Goal: Task Accomplishment & Management: Complete application form

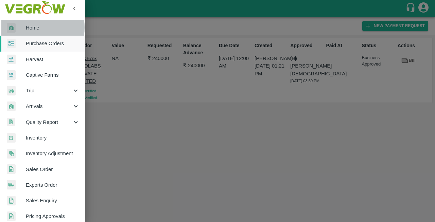
click at [31, 28] on span "Home" at bounding box center [53, 27] width 54 height 7
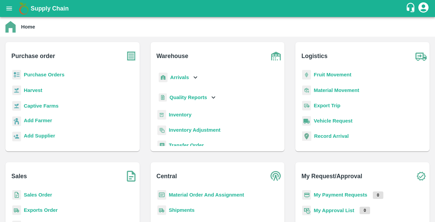
click at [43, 75] on b "Purchase Orders" at bounding box center [44, 74] width 41 height 5
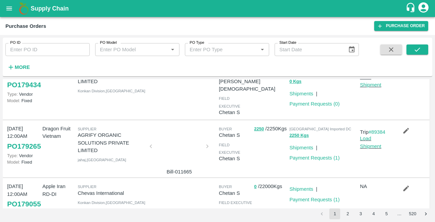
scroll to position [103, 0]
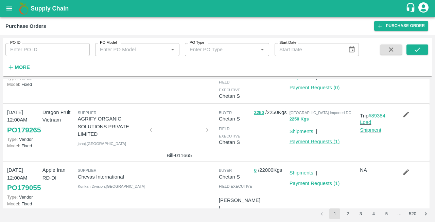
click at [303, 144] on link "Payment Requests ( 1 )" at bounding box center [315, 141] width 50 height 5
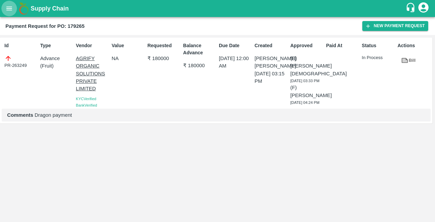
click at [11, 9] on icon "open drawer" at bounding box center [8, 8] width 7 height 7
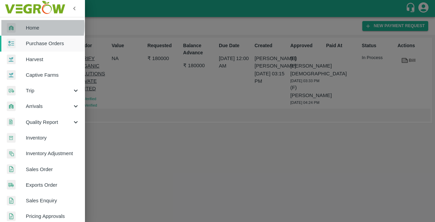
click at [26, 26] on span "Home" at bounding box center [53, 27] width 54 height 7
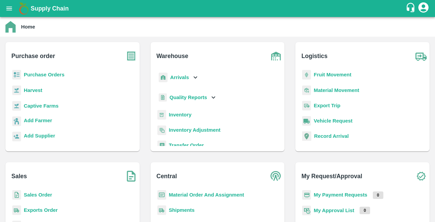
click at [41, 74] on b "Purchase Orders" at bounding box center [44, 74] width 41 height 5
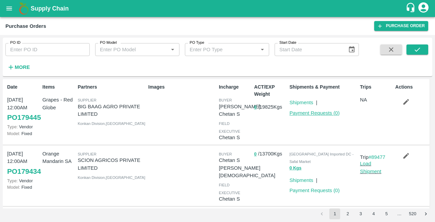
click at [323, 112] on link "Payment Requests ( 0 )" at bounding box center [315, 112] width 50 height 5
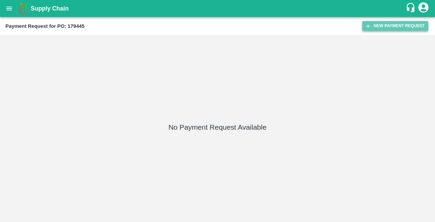
click at [383, 25] on button "New Payment Request" at bounding box center [395, 26] width 66 height 10
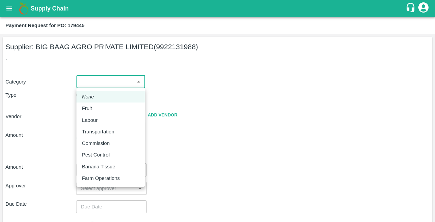
click at [103, 85] on body "Supply Chain Payment Request for PO: 179445 Supplier: BIG BAAG AGRO PRIVATE LIM…" at bounding box center [217, 111] width 435 height 222
click at [93, 109] on div "Fruit" at bounding box center [89, 108] width 14 height 7
type input "1"
type input "BIG BAAG AGRO PRIVATE LIMITED - 9922131988(Supplier)"
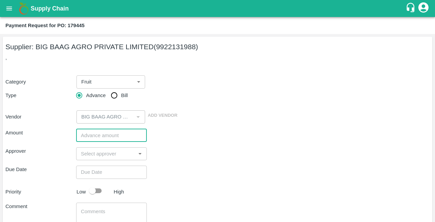
click at [94, 130] on input "number" at bounding box center [111, 135] width 71 height 13
type input "3355000"
click at [100, 154] on input "input" at bounding box center [105, 154] width 55 height 9
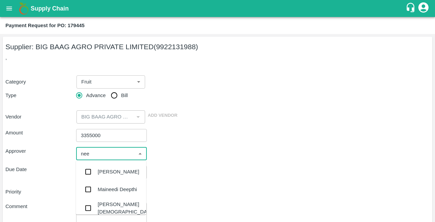
type input "neet"
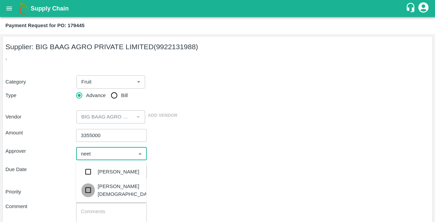
click at [88, 190] on input "checkbox" at bounding box center [88, 191] width 14 height 14
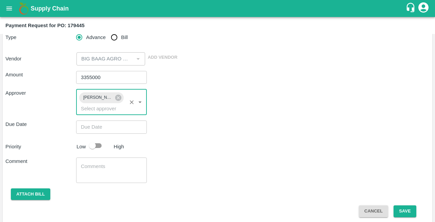
scroll to position [58, 0]
type input "DD/MM/YYYY hh:mm aa"
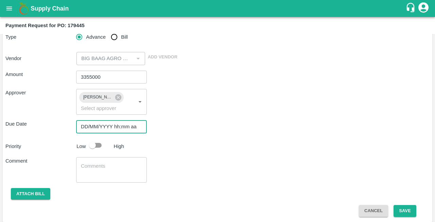
click at [96, 129] on input "DD/MM/YYYY hh:mm aa" at bounding box center [109, 126] width 66 height 13
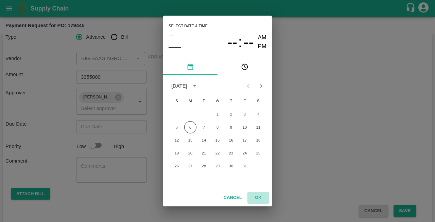
click at [257, 196] on button "OK" at bounding box center [258, 198] width 22 height 12
type input "DD/MM/YYYY hh:mm aa"
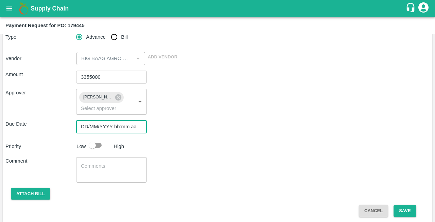
click at [86, 126] on input "DD/MM/YYYY hh:mm aa" at bounding box center [109, 126] width 66 height 13
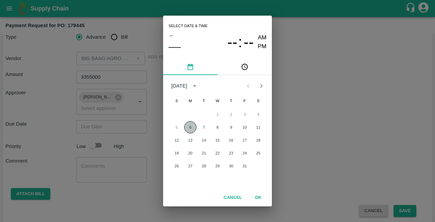
click at [192, 126] on button "6" at bounding box center [190, 127] width 12 height 12
type input "06/10/2025 12:00 AM"
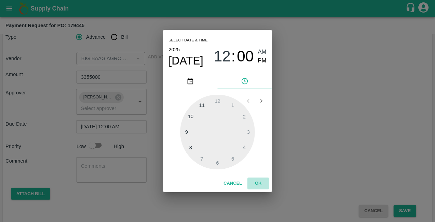
click at [258, 184] on button "OK" at bounding box center [258, 184] width 22 height 12
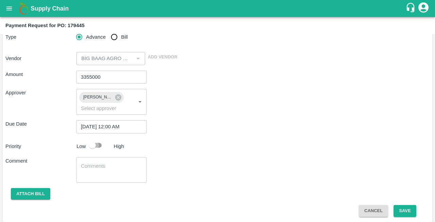
click at [99, 145] on input "checkbox" at bounding box center [92, 145] width 39 height 13
checkbox input "true"
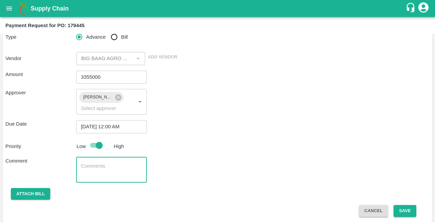
click at [90, 167] on textarea at bounding box center [111, 170] width 61 height 14
type textarea "red globe"
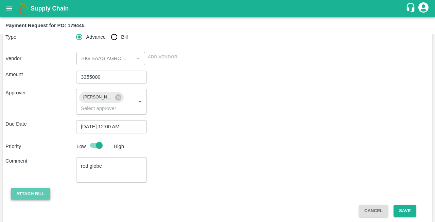
click at [31, 193] on button "Attach bill" at bounding box center [30, 194] width 39 height 12
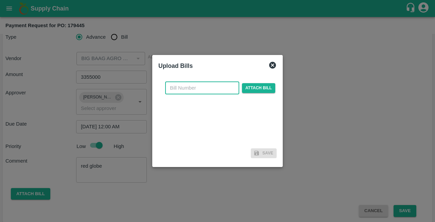
click at [205, 86] on input "text" at bounding box center [202, 88] width 74 height 13
type input "122"
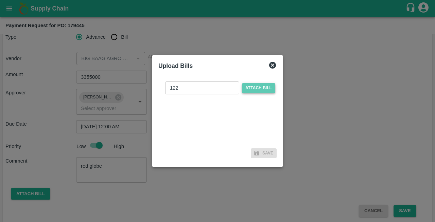
click at [263, 87] on span "Attach bill" at bounding box center [258, 88] width 33 height 10
click at [0, 0] on input "Attach bill" at bounding box center [0, 0] width 0 height 0
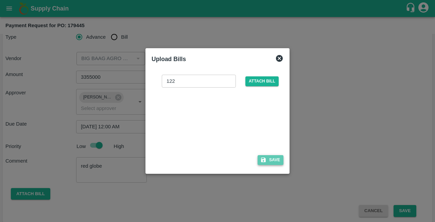
click at [270, 159] on button "Save" at bounding box center [271, 160] width 26 height 10
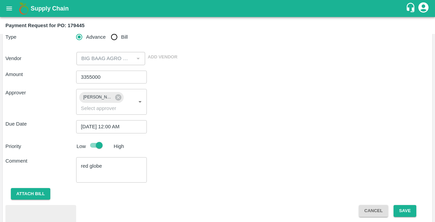
scroll to position [98, 0]
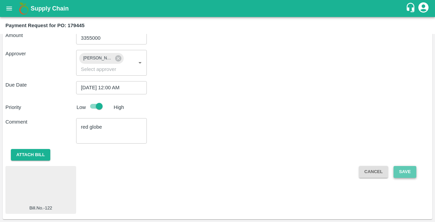
click at [406, 173] on button "Save" at bounding box center [405, 172] width 22 height 12
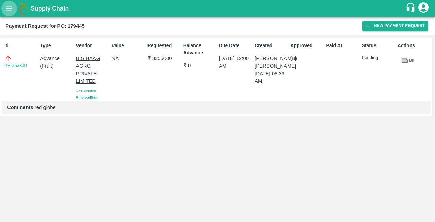
click at [11, 6] on icon "open drawer" at bounding box center [8, 8] width 7 height 7
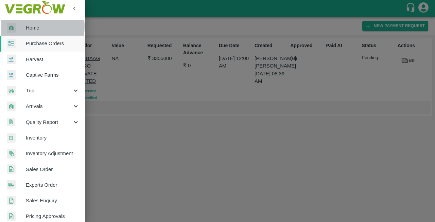
click at [28, 27] on span "Home" at bounding box center [53, 27] width 54 height 7
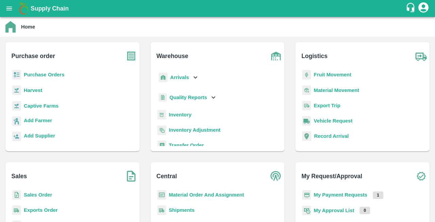
click at [27, 74] on b "Purchase Orders" at bounding box center [44, 74] width 41 height 5
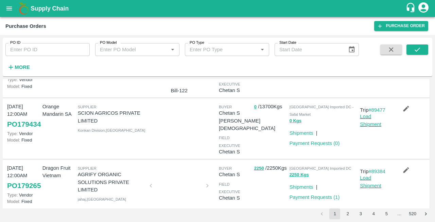
scroll to position [48, 0]
click at [300, 142] on link "Payment Requests ( 0 )" at bounding box center [315, 142] width 50 height 5
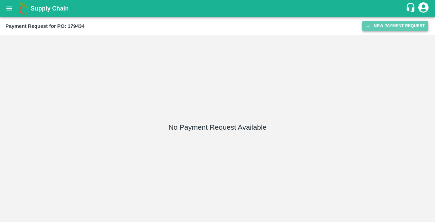
click at [393, 27] on button "New Payment Request" at bounding box center [395, 26] width 66 height 10
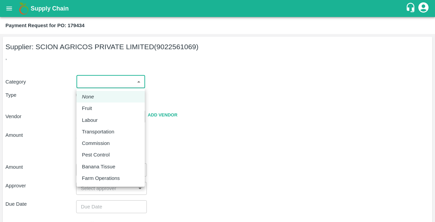
click at [99, 81] on body "Supply Chain Payment Request for PO: 179434 Supplier: SCION AGRICOS PRIVATE LIM…" at bounding box center [217, 111] width 435 height 222
click at [88, 111] on p "Fruit" at bounding box center [87, 108] width 10 height 7
type input "1"
type input "SCION AGRICOS PRIVATE LIMITED - 9022561069(Supplier)"
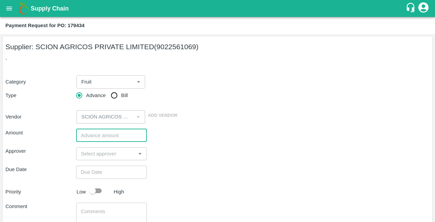
click at [103, 138] on input "number" at bounding box center [111, 135] width 71 height 13
type input "2397500"
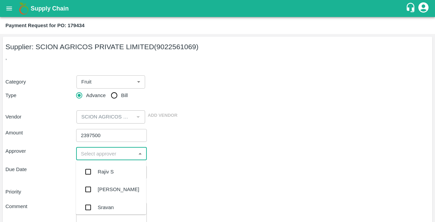
click at [101, 153] on input "input" at bounding box center [105, 154] width 55 height 9
type input "nee"
click at [105, 207] on div "Neeti Jain" at bounding box center [126, 208] width 56 height 15
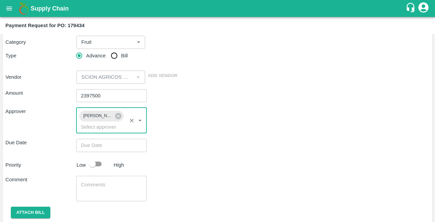
scroll to position [43, 0]
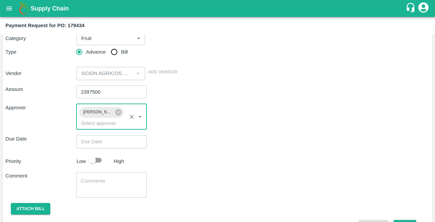
type input "DD/MM/YYYY hh:mm aa"
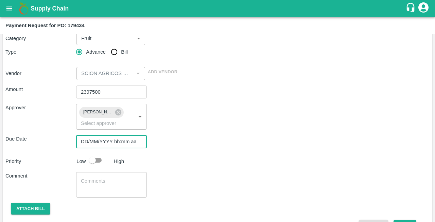
click at [92, 144] on input "DD/MM/YYYY hh:mm aa" at bounding box center [109, 141] width 66 height 13
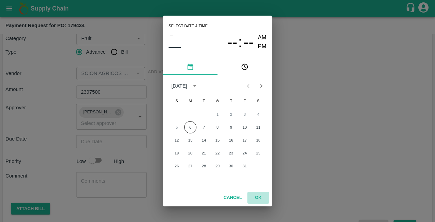
click at [257, 198] on button "OK" at bounding box center [258, 198] width 22 height 12
type input "DD/MM/YYYY hh:mm aa"
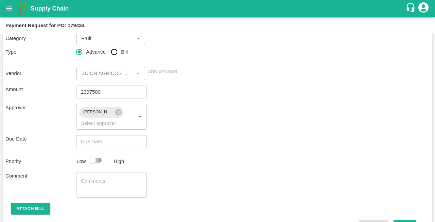
click at [100, 158] on input "checkbox" at bounding box center [92, 160] width 39 height 13
checkbox input "true"
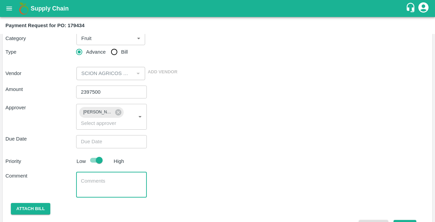
click at [87, 182] on textarea at bounding box center [111, 185] width 61 height 14
type textarea "Mandarin Payment"
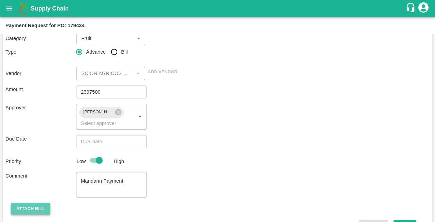
click at [35, 210] on button "Attach bill" at bounding box center [30, 209] width 39 height 12
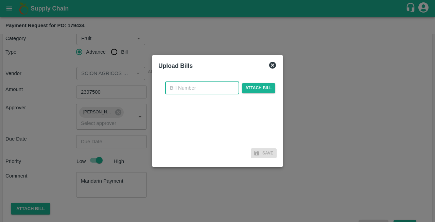
click at [185, 89] on input "text" at bounding box center [202, 88] width 74 height 13
type input "SCI083/25-26"
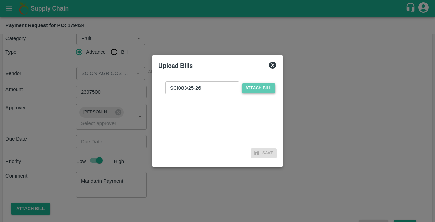
click at [257, 89] on span "Attach bill" at bounding box center [258, 88] width 33 height 10
click at [0, 0] on input "Attach bill" at bounding box center [0, 0] width 0 height 0
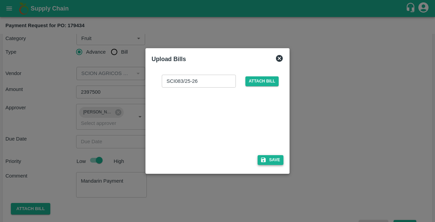
click at [272, 160] on button "Save" at bounding box center [271, 160] width 26 height 10
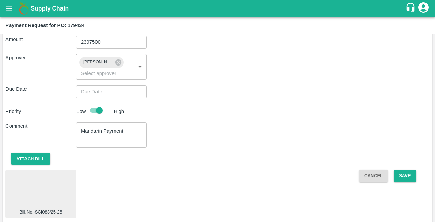
scroll to position [98, 0]
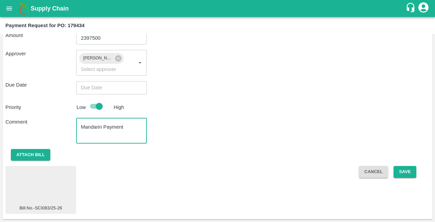
click at [103, 127] on textarea "Mandarin Payment" at bounding box center [111, 131] width 61 height 14
type textarea "Mandarin 1370 Box Payment"
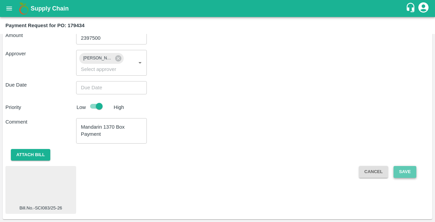
click at [402, 172] on button "Save" at bounding box center [405, 172] width 22 height 12
type input "DD/MM/YYYY hh:mm aa"
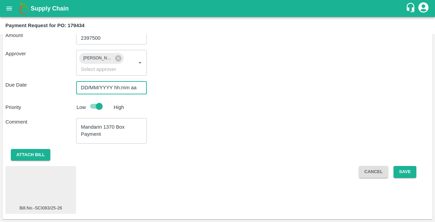
click at [85, 88] on input "DD/MM/YYYY hh:mm aa" at bounding box center [109, 87] width 66 height 13
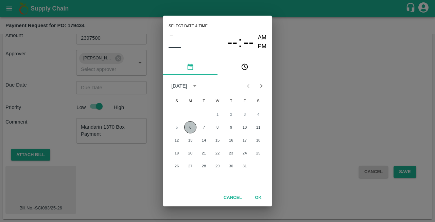
click at [191, 126] on button "6" at bounding box center [190, 127] width 12 height 12
type input "06/10/2025 12:00 AM"
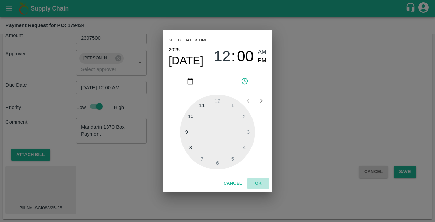
click at [259, 186] on button "OK" at bounding box center [258, 184] width 22 height 12
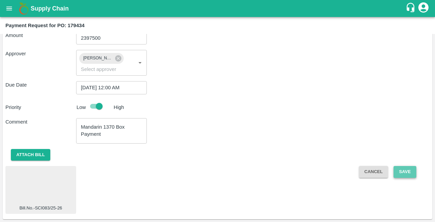
click at [400, 171] on button "Save" at bounding box center [405, 172] width 22 height 12
click at [140, 110] on div "Priority Low High" at bounding box center [216, 106] width 427 height 13
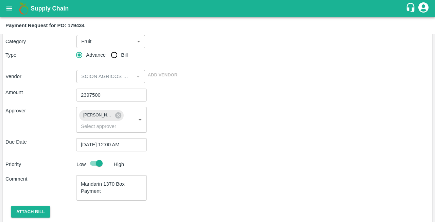
scroll to position [41, 0]
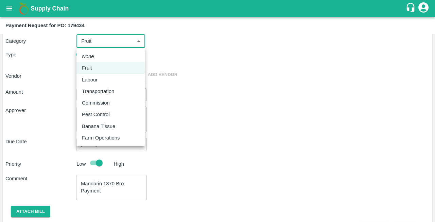
click at [99, 40] on body "Supply Chain Payment Request for PO: 179434 Supplier: SCION AGRICOS PRIVATE LIM…" at bounding box center [217, 111] width 435 height 222
click at [88, 71] on p "Fruit" at bounding box center [87, 67] width 10 height 7
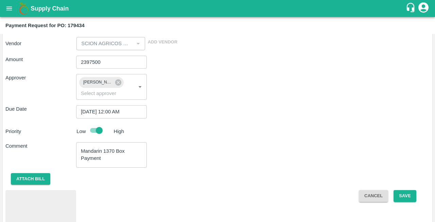
scroll to position [64, 0]
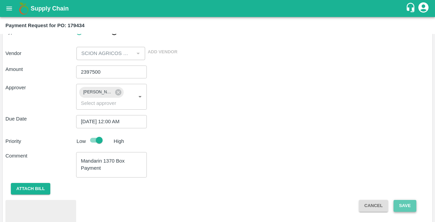
click at [402, 209] on button "Save" at bounding box center [405, 206] width 22 height 12
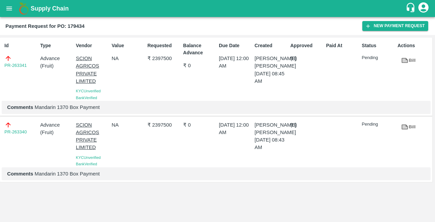
click at [10, 9] on icon "open drawer" at bounding box center [8, 8] width 7 height 7
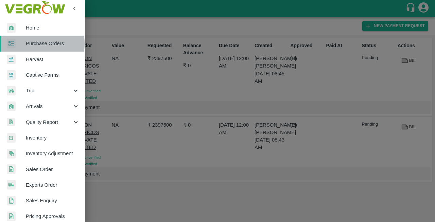
click at [27, 43] on span "Purchase Orders" at bounding box center [53, 43] width 54 height 7
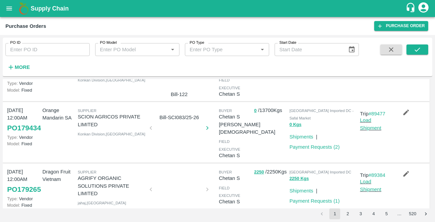
scroll to position [46, 0]
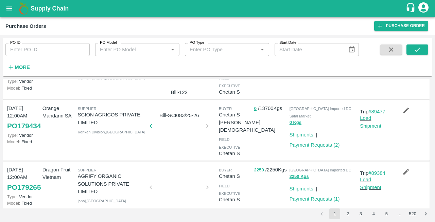
click at [299, 143] on link "Payment Requests ( 2 )" at bounding box center [315, 144] width 50 height 5
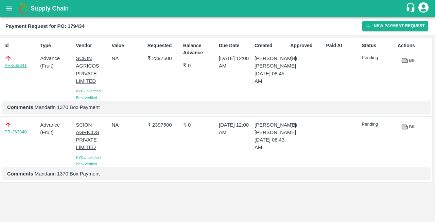
click at [13, 65] on link "PR-263341" at bounding box center [15, 65] width 22 height 7
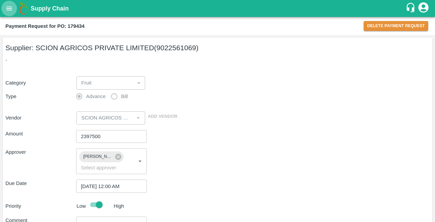
click at [6, 12] on icon "open drawer" at bounding box center [8, 8] width 7 height 7
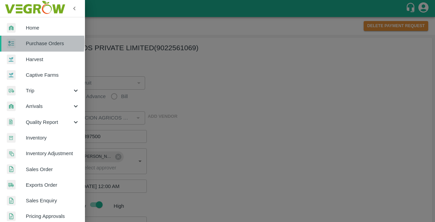
click at [29, 43] on span "Purchase Orders" at bounding box center [53, 43] width 54 height 7
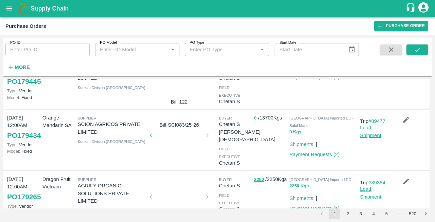
scroll to position [36, 0]
click at [302, 156] on link "Payment Requests ( 2 )" at bounding box center [315, 154] width 50 height 5
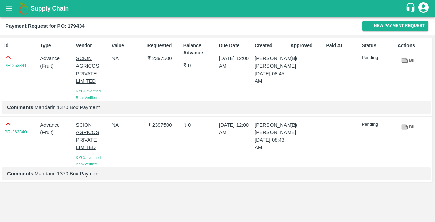
click at [19, 132] on link "PR-263340" at bounding box center [15, 132] width 22 height 7
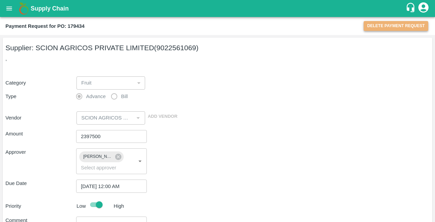
click at [388, 27] on button "Delete Payment Request" at bounding box center [396, 26] width 65 height 10
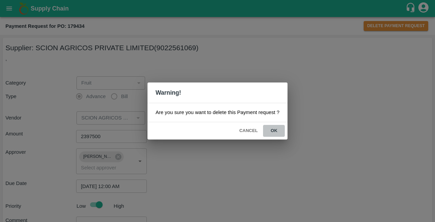
click at [276, 129] on button "ok" at bounding box center [274, 131] width 22 height 12
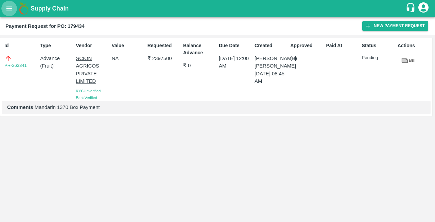
click at [10, 12] on icon "open drawer" at bounding box center [8, 8] width 7 height 7
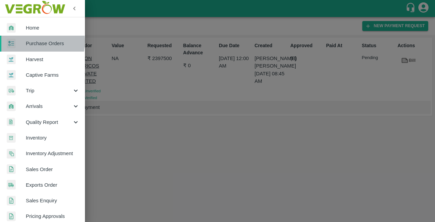
click at [33, 41] on span "Purchase Orders" at bounding box center [53, 43] width 54 height 7
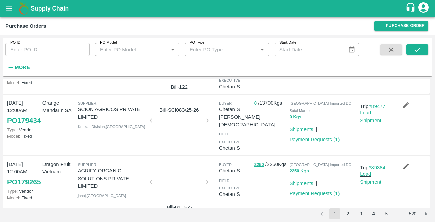
scroll to position [52, 0]
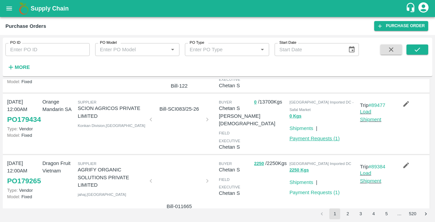
click at [304, 139] on link "Payment Requests ( 1 )" at bounding box center [315, 138] width 50 height 5
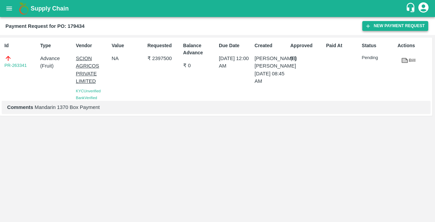
click at [385, 23] on button "New Payment Request" at bounding box center [395, 26] width 66 height 10
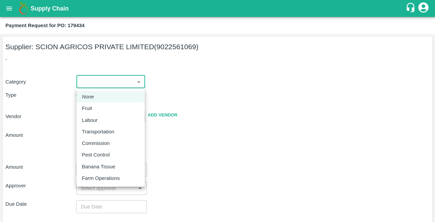
click at [94, 84] on body "Supply Chain Payment Request for PO: 179434 Supplier: SCION AGRICOS PRIVATE LIM…" at bounding box center [217, 111] width 435 height 222
click at [94, 107] on div "Fruit" at bounding box center [89, 108] width 14 height 7
type input "1"
type input "SCION AGRICOS PRIVATE LIMITED - 9022561069(Supplier)"
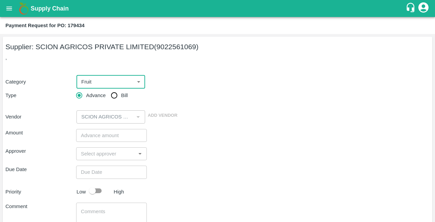
click at [114, 95] on input "Bill" at bounding box center [114, 96] width 14 height 14
radio input "true"
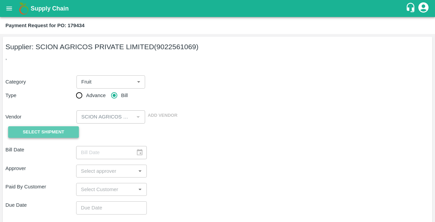
click at [44, 131] on span "Select Shipment" at bounding box center [43, 132] width 41 height 8
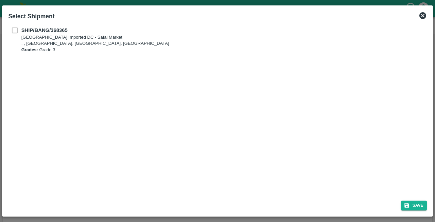
click at [14, 29] on div "SHIP/BANG/368365 Bangalore Imported DC - Safal Market , , Bangalore, Karnataka,…" at bounding box center [217, 40] width 418 height 27
click at [14, 31] on div "SHIP/BANG/368365 Bangalore Imported DC - Safal Market , , Bangalore, Karnataka,…" at bounding box center [217, 40] width 418 height 27
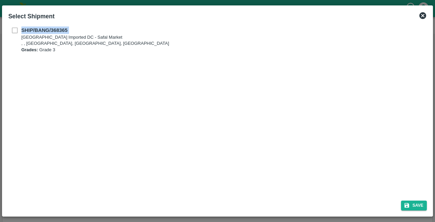
click at [14, 31] on div "SHIP/BANG/368365 Bangalore Imported DC - Safal Market , , Bangalore, Karnataka,…" at bounding box center [217, 40] width 418 height 27
click at [39, 67] on div "SHIP/BANG/368365 Bangalore Imported DC - Safal Market , , Bangalore, Karnataka,…" at bounding box center [217, 109] width 424 height 171
click at [423, 16] on icon at bounding box center [423, 16] width 8 height 8
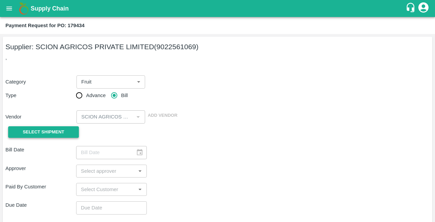
click at [45, 129] on span "Select Shipment" at bounding box center [43, 132] width 41 height 8
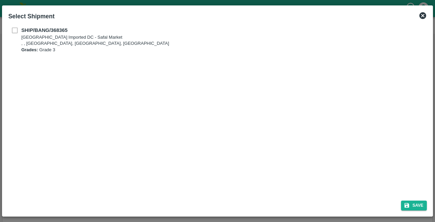
click at [13, 30] on div "SHIP/BANG/368365 Bangalore Imported DC - Safal Market , , Bangalore, Karnataka,…" at bounding box center [217, 40] width 418 height 27
click at [421, 18] on icon at bounding box center [422, 15] width 7 height 7
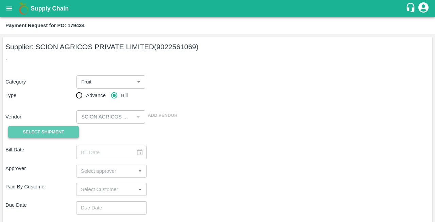
click at [39, 129] on span "Select Shipment" at bounding box center [43, 132] width 41 height 8
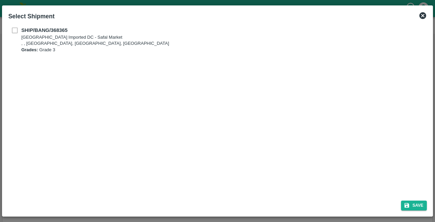
click at [14, 29] on div "SHIP/BANG/368365 Bangalore Imported DC - Safal Market , , Bangalore, Karnataka,…" at bounding box center [217, 40] width 418 height 27
click at [47, 28] on b "SHIP/BANG/368365" at bounding box center [44, 30] width 46 height 5
checkbox input "true"
click at [41, 46] on p ", , Bangalore, Karnataka, India" at bounding box center [95, 43] width 148 height 6
click at [423, 17] on icon at bounding box center [422, 15] width 7 height 7
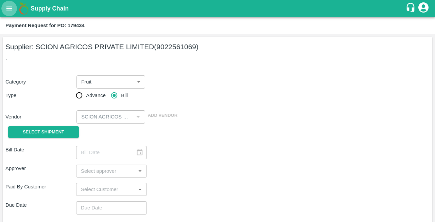
click at [11, 10] on icon "open drawer" at bounding box center [8, 8] width 7 height 7
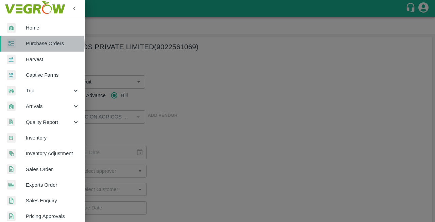
click at [32, 44] on span "Purchase Orders" at bounding box center [53, 43] width 54 height 7
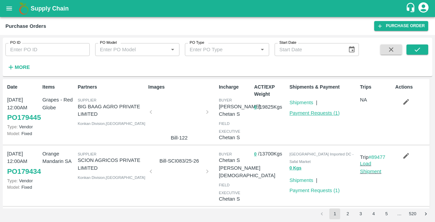
click at [304, 113] on link "Payment Requests ( 1 )" at bounding box center [315, 112] width 50 height 5
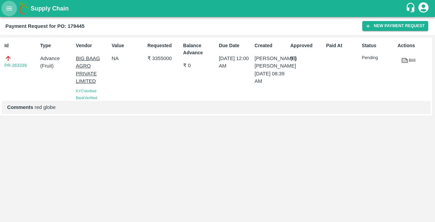
click at [9, 7] on icon "open drawer" at bounding box center [9, 8] width 6 height 4
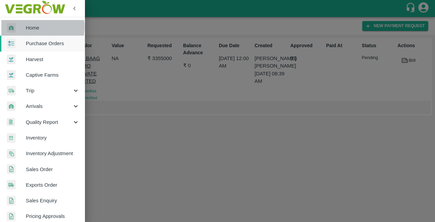
click at [29, 27] on span "Home" at bounding box center [53, 27] width 54 height 7
